Goal: Navigation & Orientation: Find specific page/section

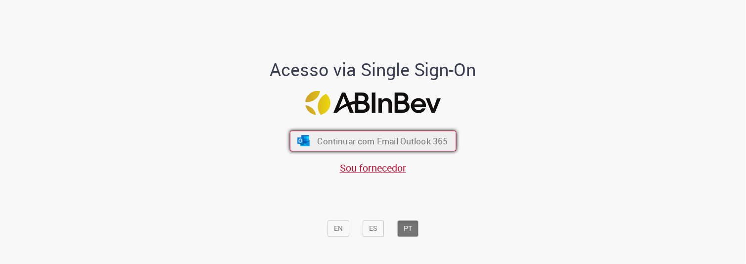
click at [436, 142] on span "Continuar com Email Outlook 365" at bounding box center [382, 141] width 131 height 11
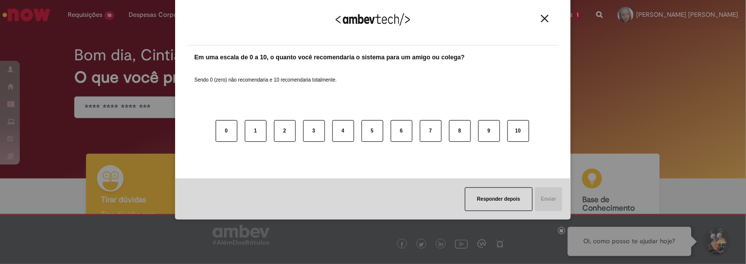
click at [550, 18] on button "Close" at bounding box center [545, 18] width 13 height 8
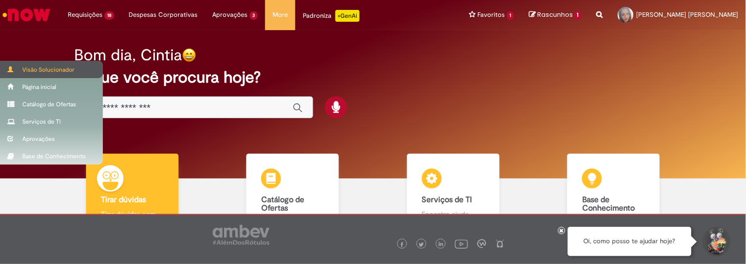
click at [36, 70] on div "Visão Solucionador" at bounding box center [51, 69] width 103 height 17
